Goal: Task Accomplishment & Management: Manage account settings

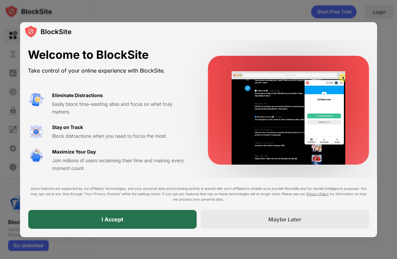
click at [161, 223] on div "I Accept" at bounding box center [112, 219] width 168 height 19
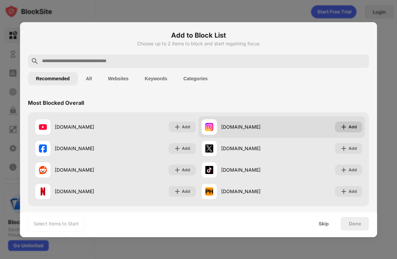
click at [358, 128] on div "Add" at bounding box center [348, 127] width 27 height 11
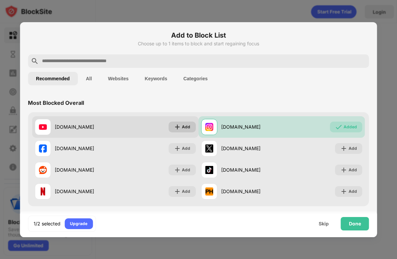
click at [178, 126] on img at bounding box center [177, 127] width 7 height 7
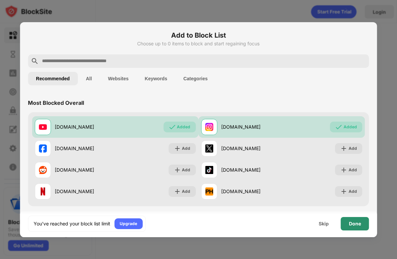
click at [361, 223] on div "Done" at bounding box center [355, 223] width 28 height 13
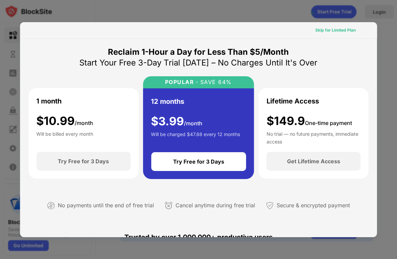
click at [342, 30] on div "Skip for Limited Plan" at bounding box center [335, 30] width 40 height 7
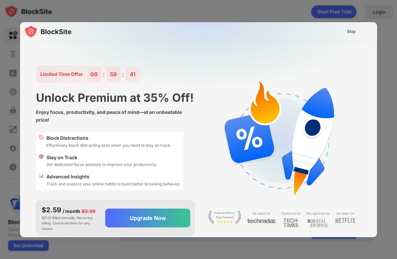
click at [352, 31] on div "Skip" at bounding box center [351, 31] width 9 height 7
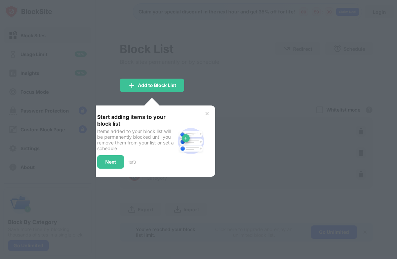
click at [198, 58] on div at bounding box center [198, 129] width 397 height 259
click at [211, 111] on div "Start adding items to your block list Items added to your block list will be pe…" at bounding box center [152, 141] width 126 height 71
click at [206, 111] on img at bounding box center [206, 113] width 5 height 5
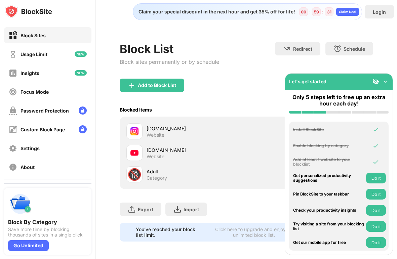
click at [385, 83] on img at bounding box center [385, 81] width 7 height 7
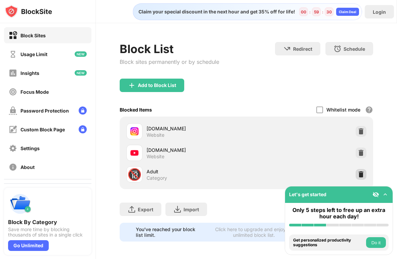
click at [363, 171] on img at bounding box center [361, 174] width 7 height 7
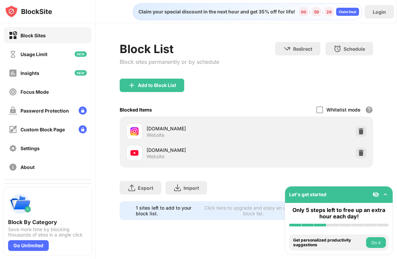
click at [388, 196] on img at bounding box center [385, 194] width 7 height 7
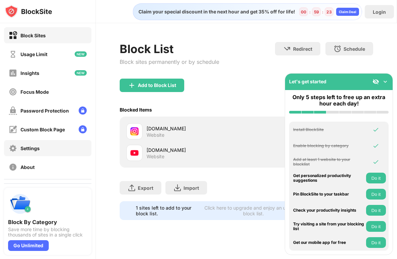
click at [42, 142] on div "Settings" at bounding box center [47, 148] width 87 height 16
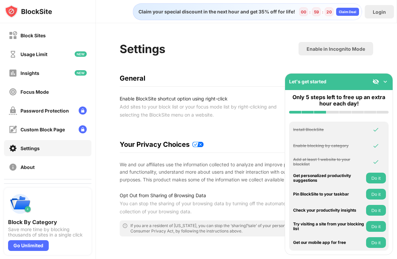
click at [384, 83] on img at bounding box center [385, 81] width 7 height 7
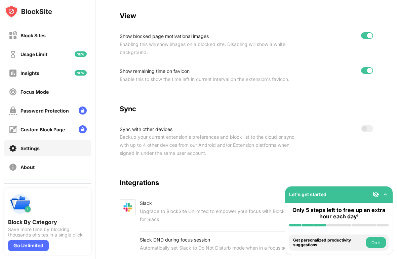
scroll to position [269, 0]
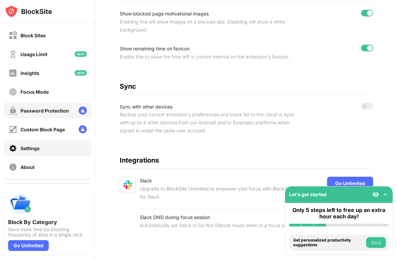
click at [62, 110] on div "Password Protection" at bounding box center [44, 111] width 48 height 6
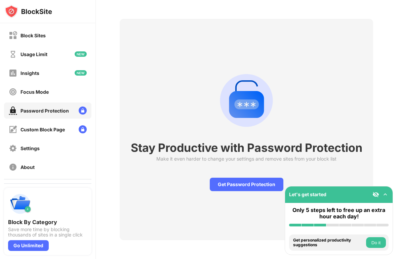
scroll to position [23, 0]
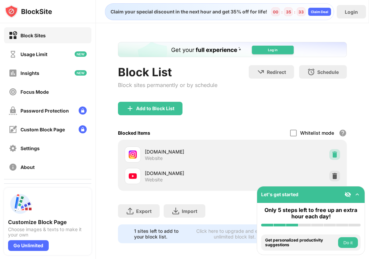
click at [336, 153] on img at bounding box center [334, 154] width 7 height 7
